Goal: Navigation & Orientation: Find specific page/section

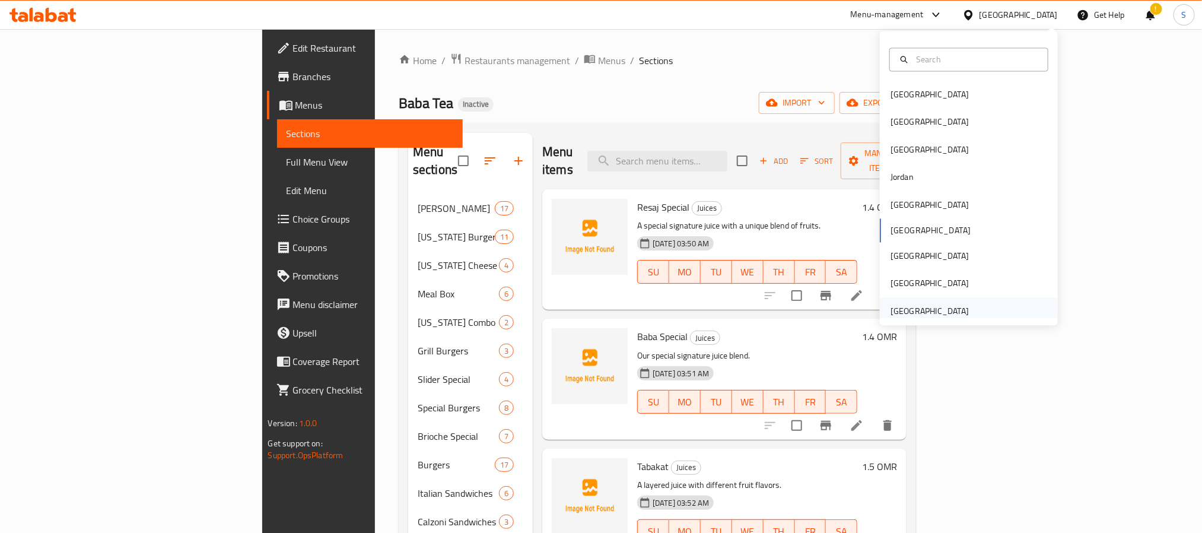
click at [944, 304] on div "United Arab Emirates" at bounding box center [930, 310] width 78 height 13
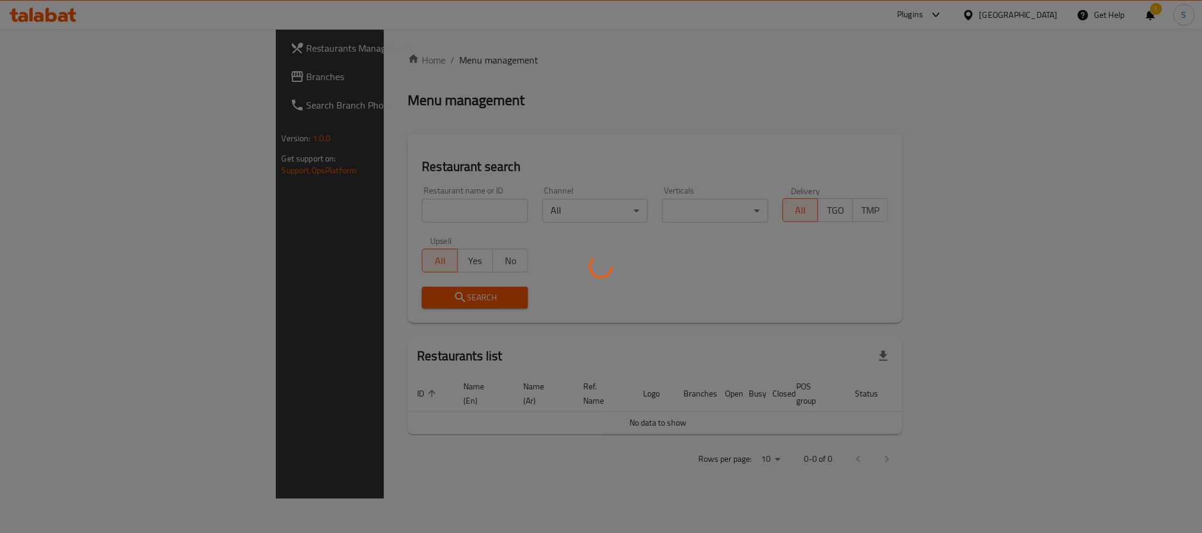
click at [976, 312] on div at bounding box center [601, 266] width 1202 height 533
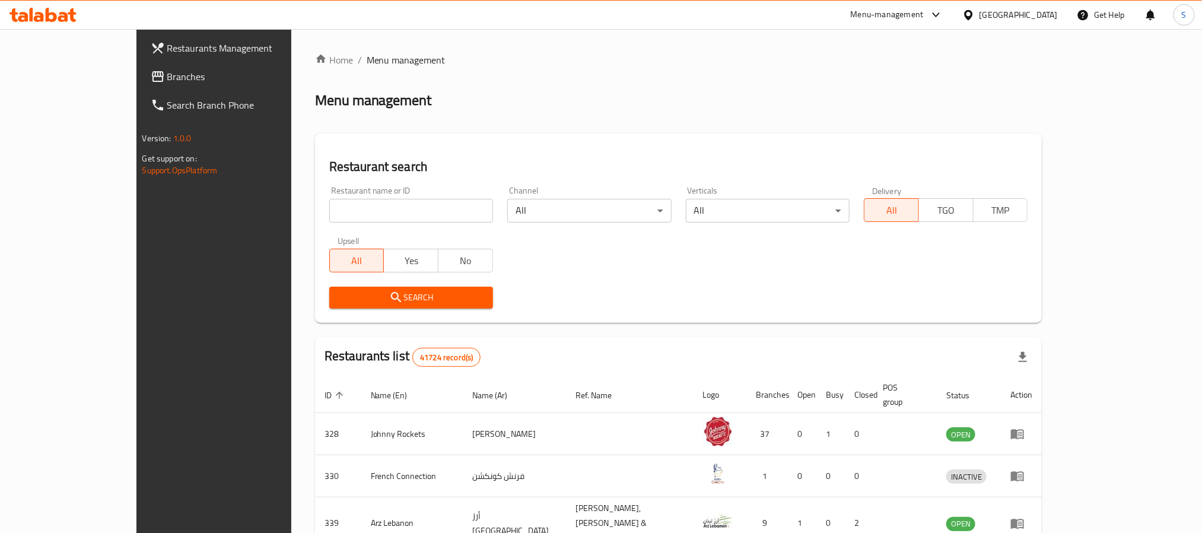
click at [167, 78] on span "Branches" at bounding box center [247, 76] width 160 height 14
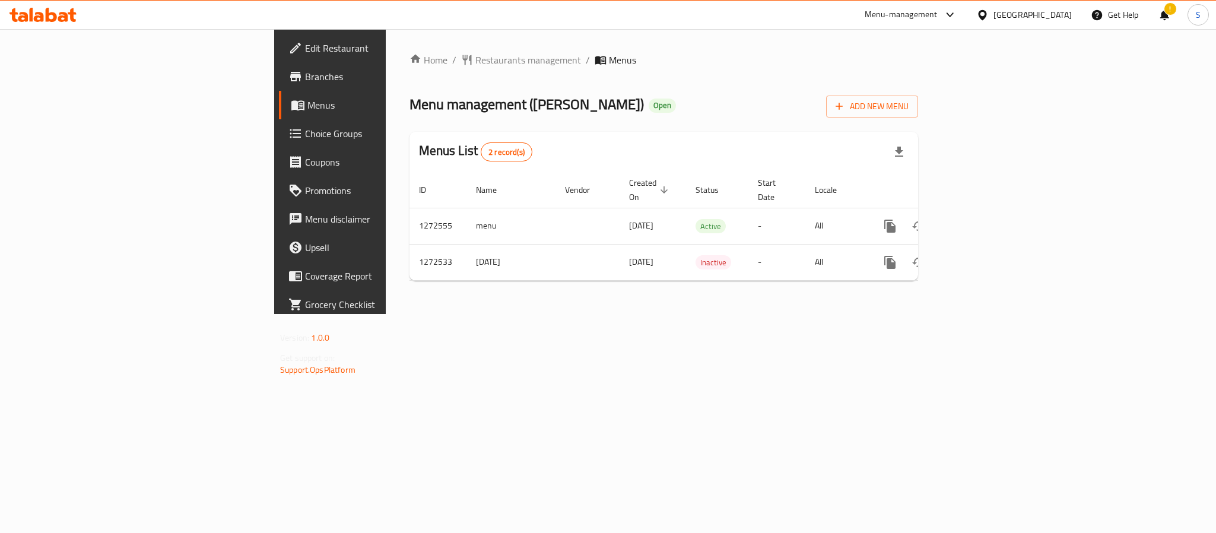
click at [1049, 17] on div "United Arab Emirates" at bounding box center [1032, 14] width 78 height 13
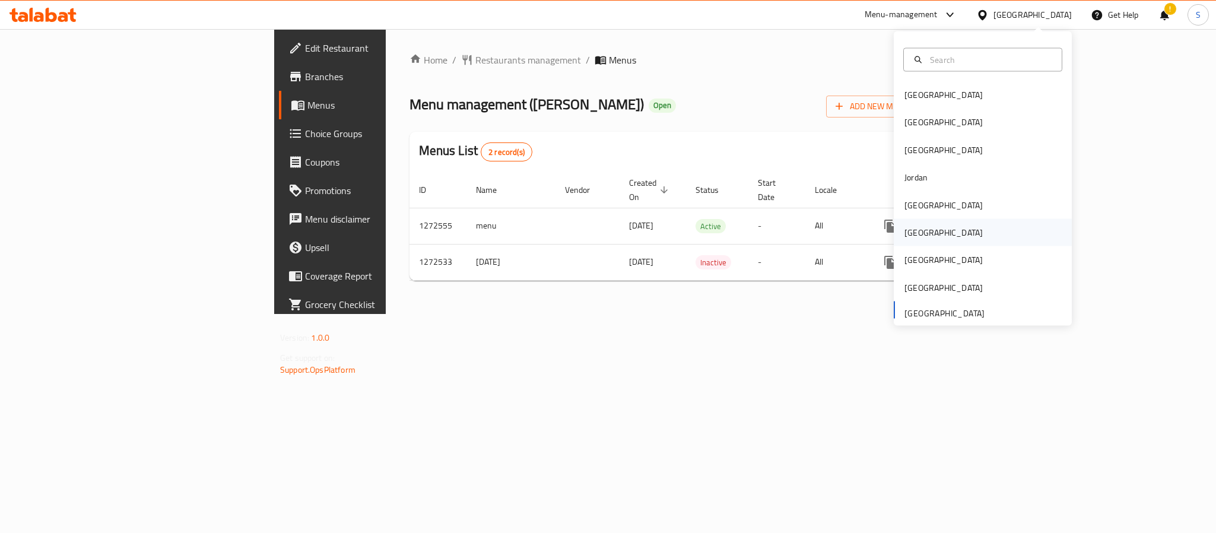
click at [911, 230] on div "[GEOGRAPHIC_DATA]" at bounding box center [943, 232] width 97 height 27
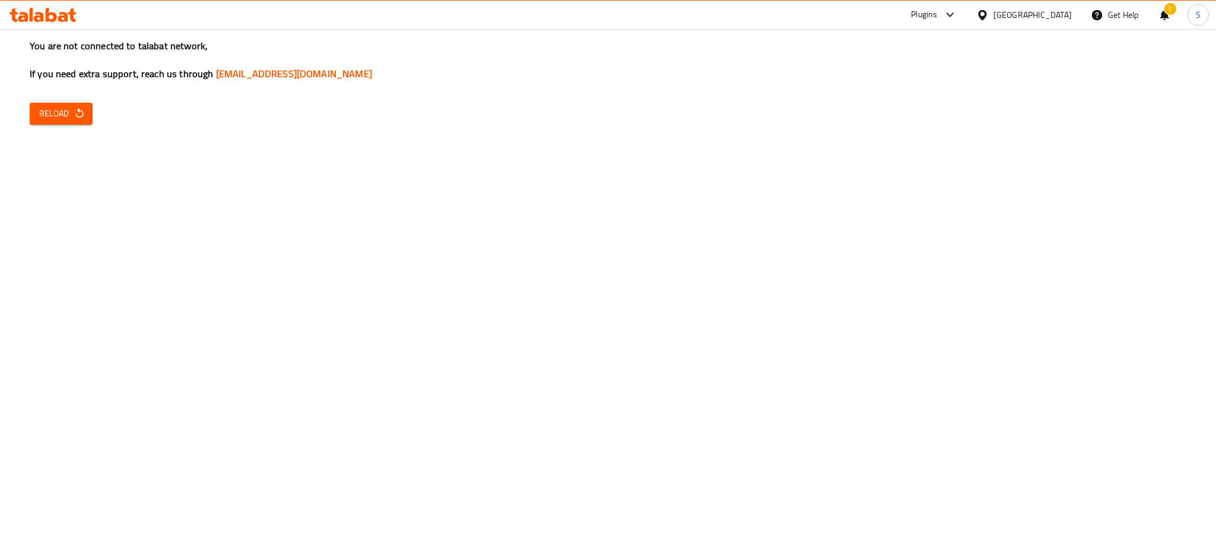
click at [1022, 328] on div "You are not connected to talabat network, If you need extra support, reach us t…" at bounding box center [608, 266] width 1216 height 533
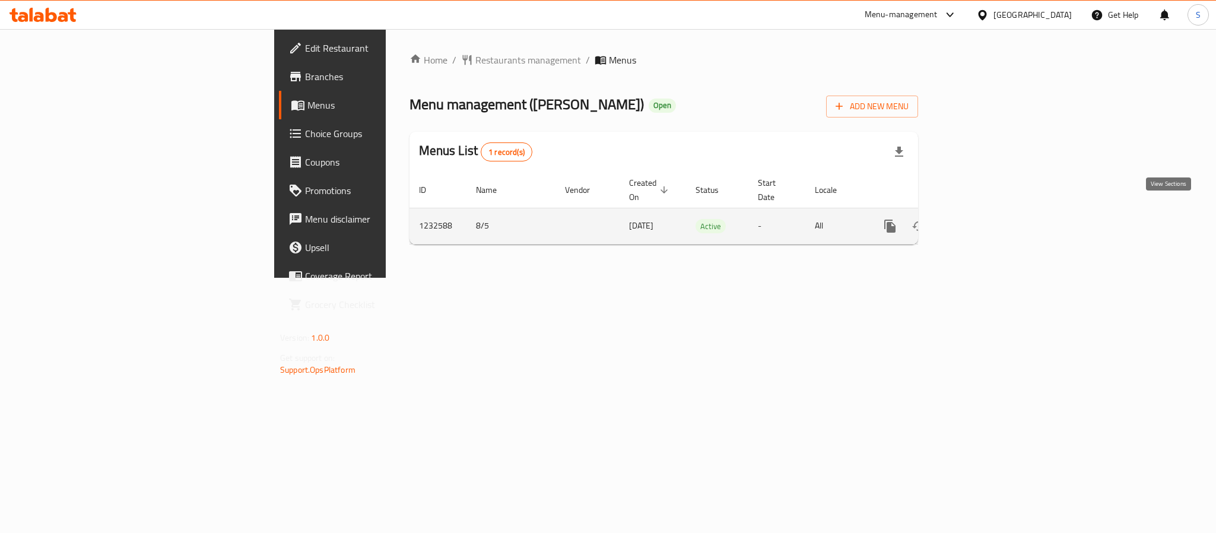
click at [983, 220] on icon "enhanced table" at bounding box center [975, 226] width 14 height 14
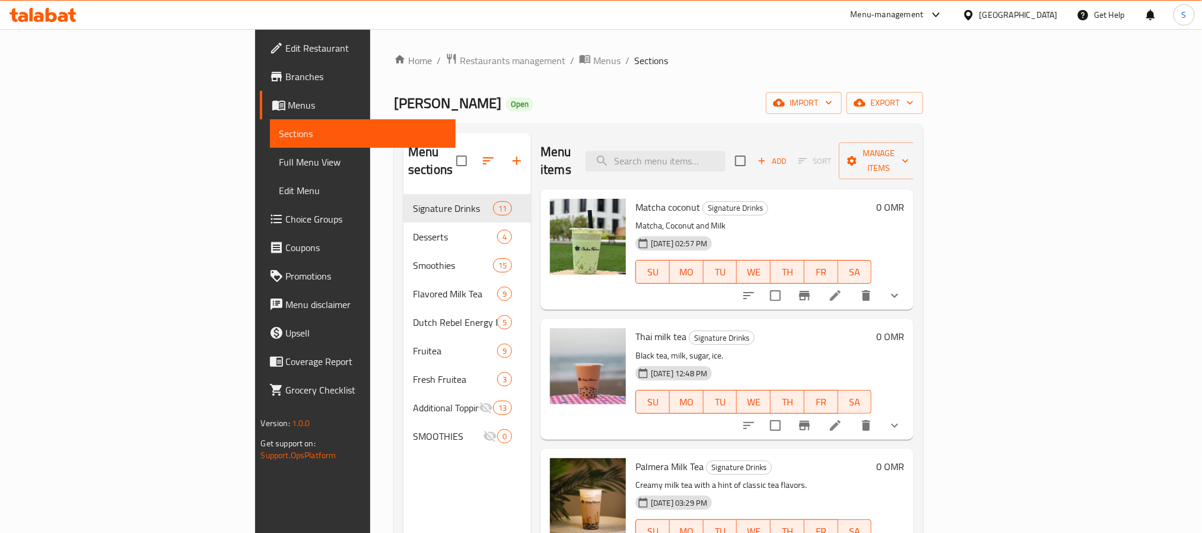
click at [279, 157] on span "Full Menu View" at bounding box center [362, 162] width 167 height 14
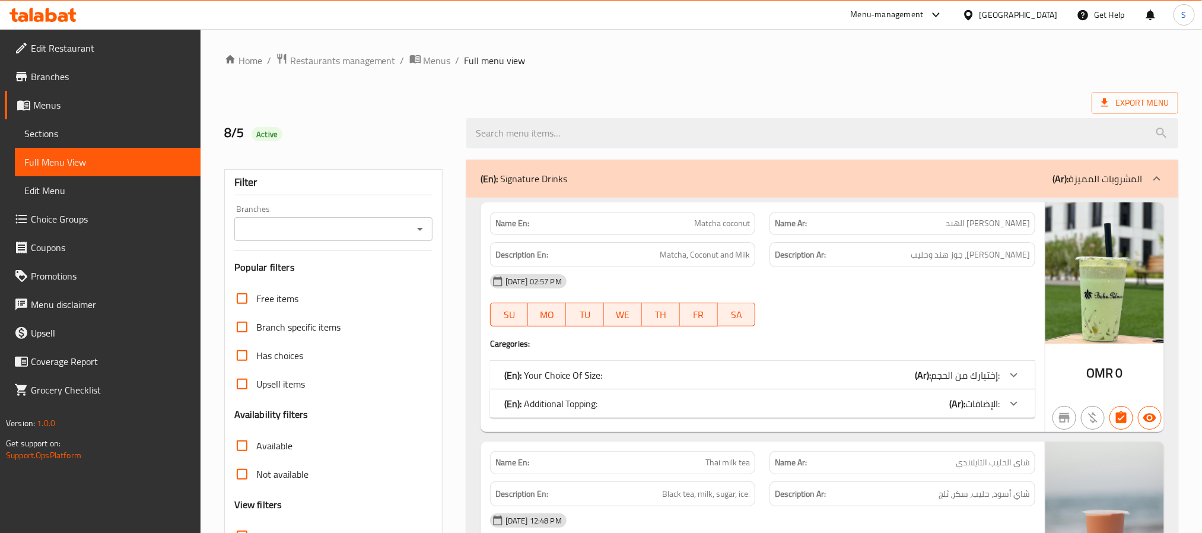
click at [413, 230] on icon "Open" at bounding box center [420, 229] width 14 height 14
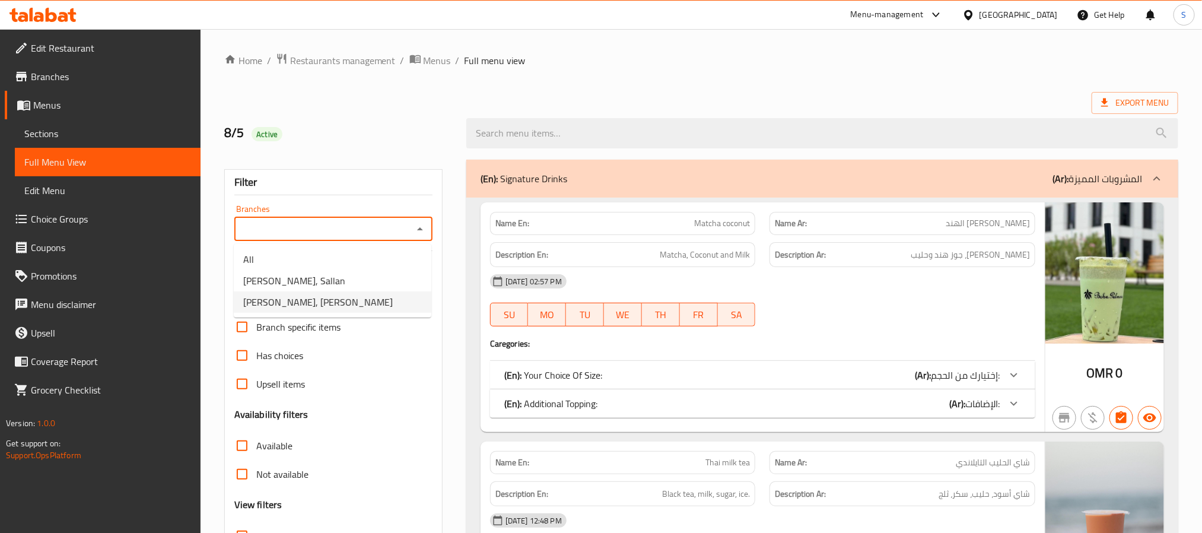
click at [361, 304] on li "[PERSON_NAME], [PERSON_NAME]" at bounding box center [333, 301] width 198 height 21
type input "[PERSON_NAME], [PERSON_NAME]"
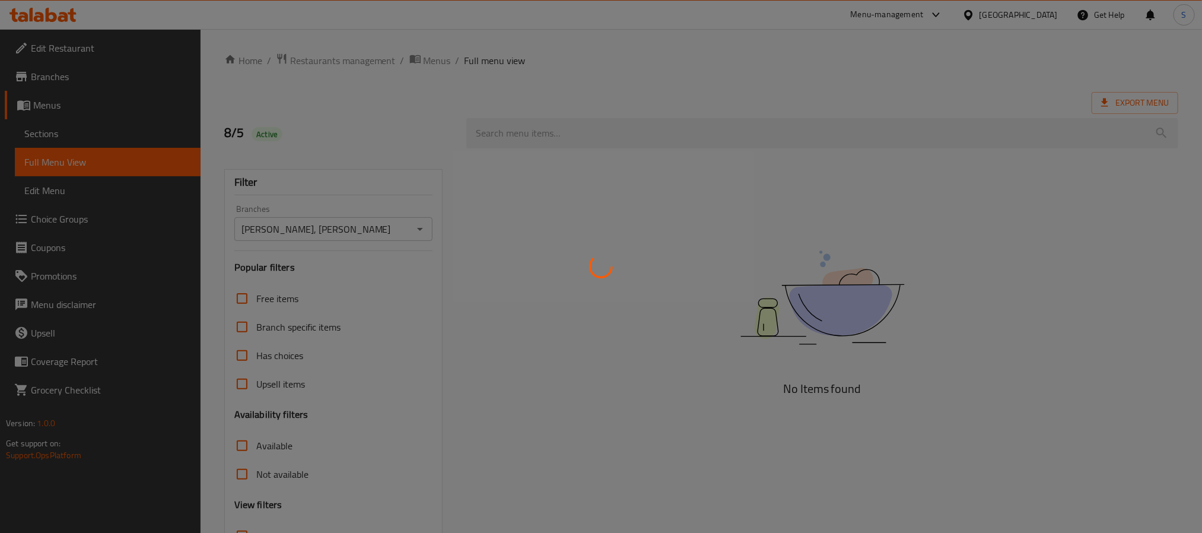
click at [88, 132] on div at bounding box center [601, 266] width 1202 height 533
click at [87, 79] on div at bounding box center [601, 266] width 1202 height 533
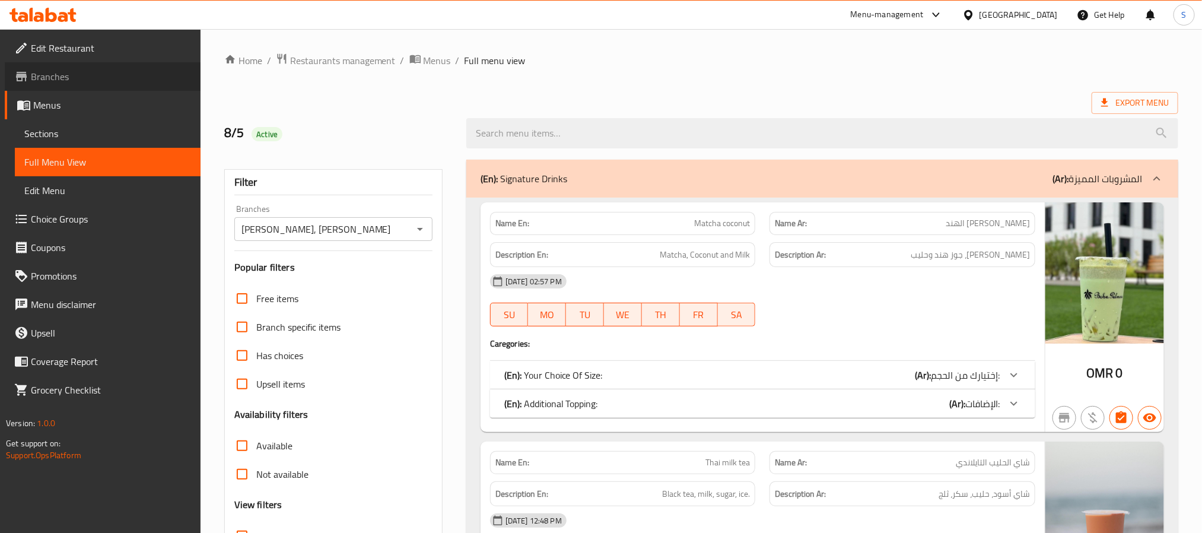
click at [107, 75] on span "Branches" at bounding box center [111, 76] width 160 height 14
